Goal: Entertainment & Leisure: Consume media (video, audio)

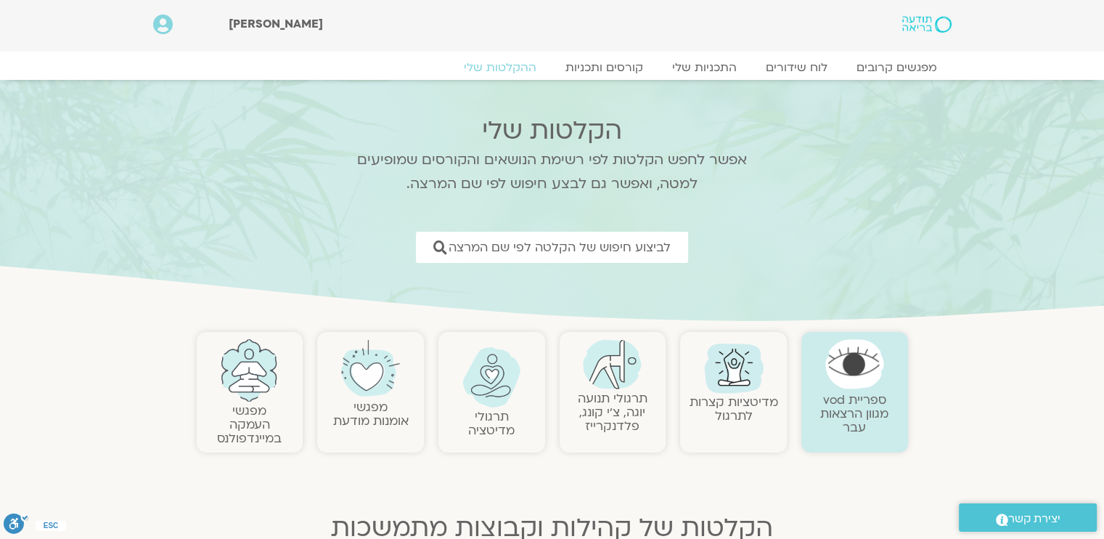
click at [630, 425] on link "תרגולי תנועה יוגה, צ׳י קונג, פלדנקרייז" at bounding box center [613, 412] width 70 height 44
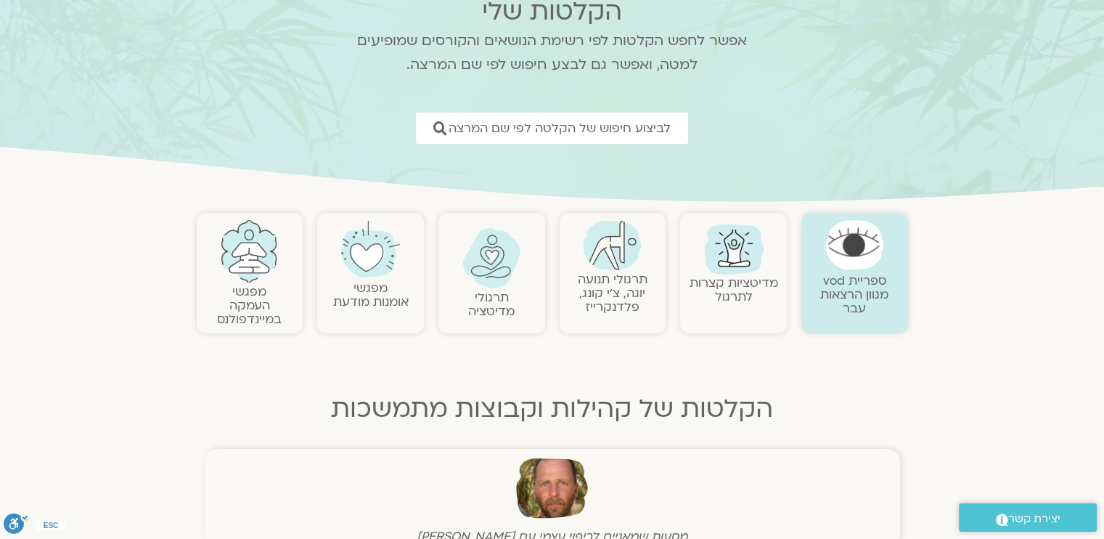
scroll to position [145, 0]
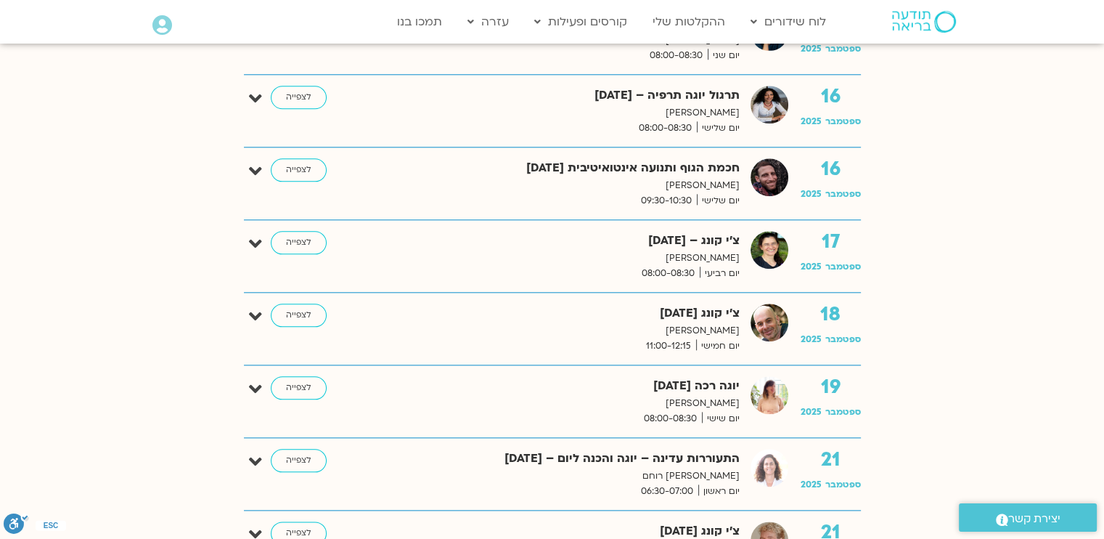
scroll to position [1670, 0]
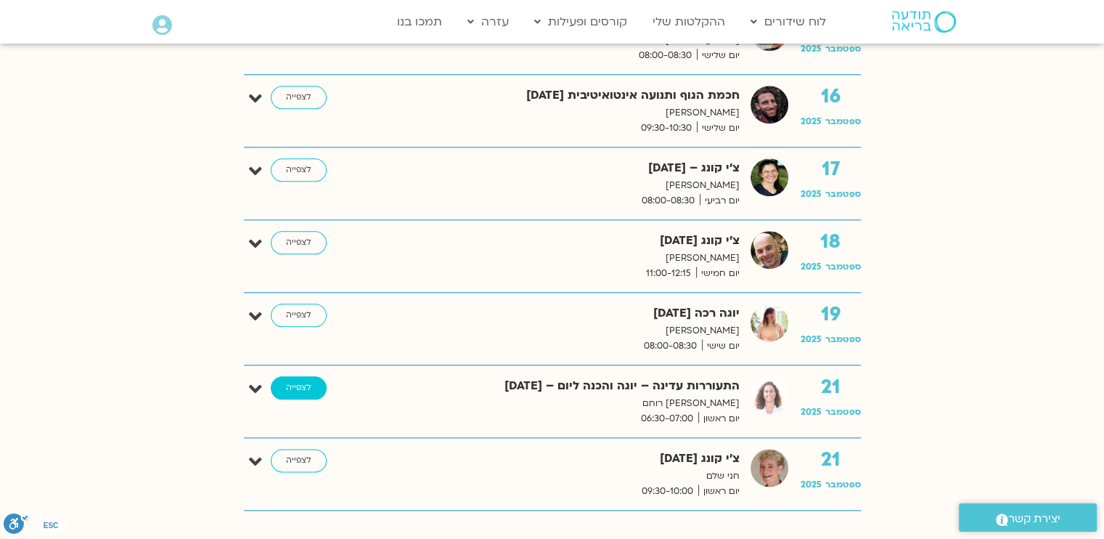
click at [290, 383] on link "לצפייה" at bounding box center [299, 387] width 56 height 23
